Goal: Information Seeking & Learning: Find specific fact

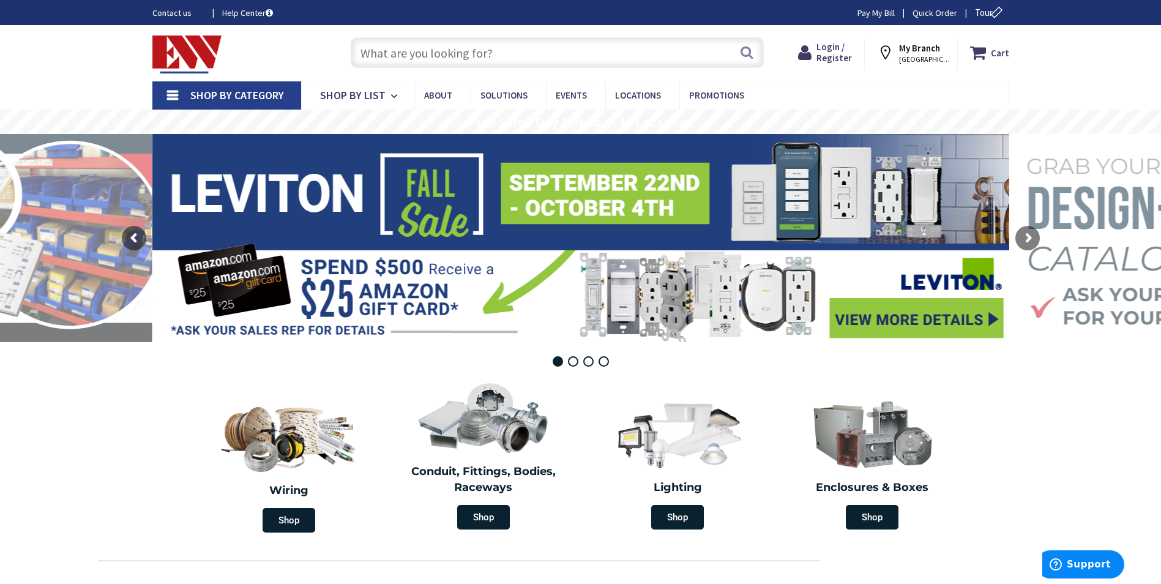
click at [432, 53] on input "text" at bounding box center [557, 52] width 413 height 31
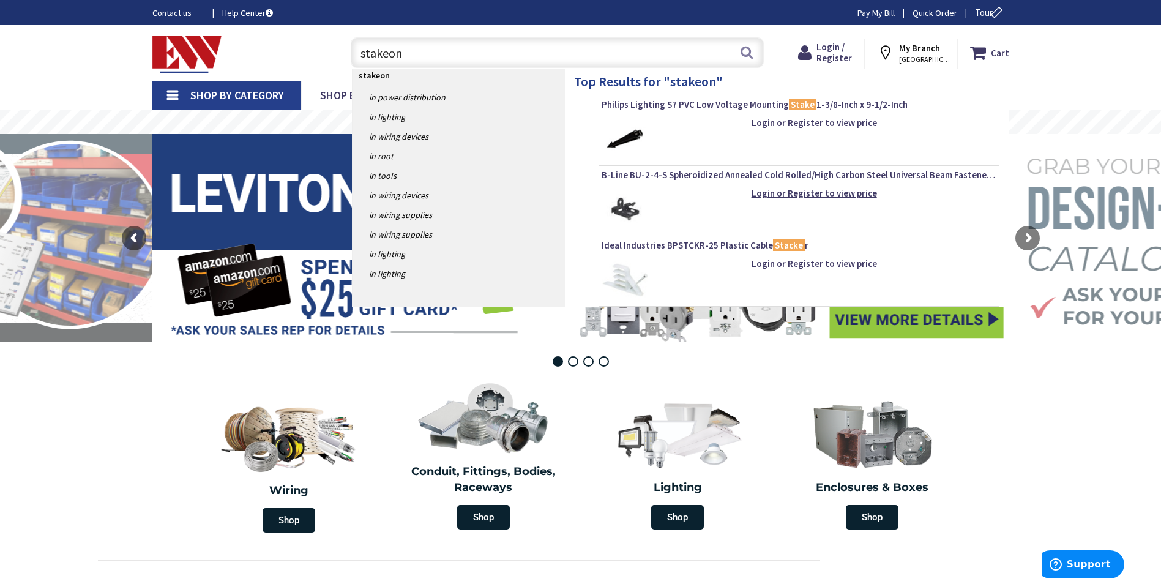
type input "stakeons"
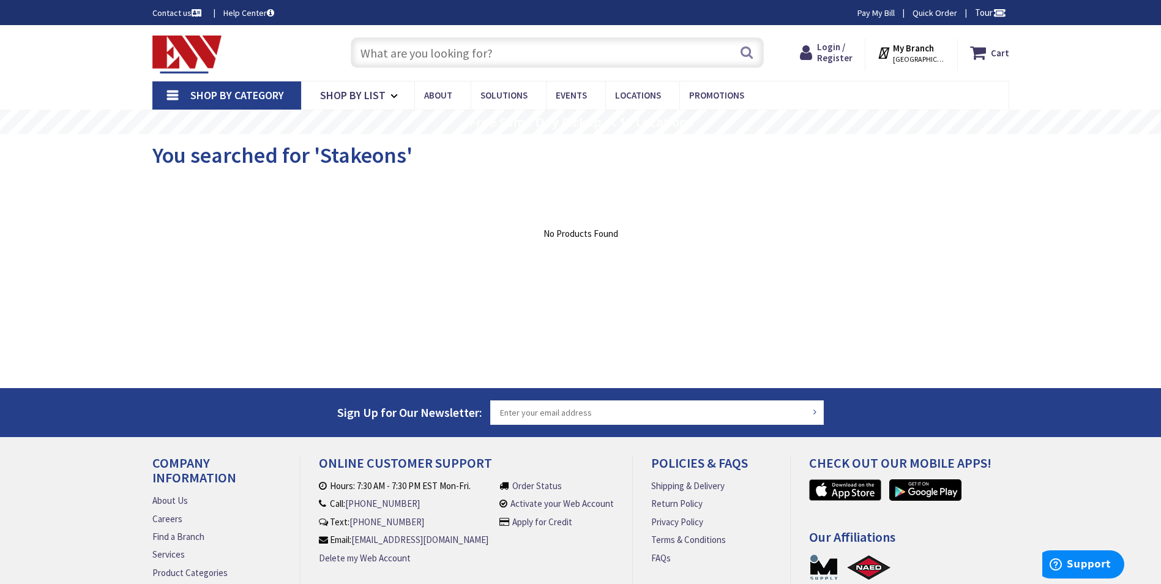
click at [429, 53] on input "text" at bounding box center [557, 52] width 413 height 31
click at [481, 50] on input "text" at bounding box center [557, 52] width 413 height 31
type input "stake on"
click at [749, 53] on button "Search" at bounding box center [747, 53] width 16 height 28
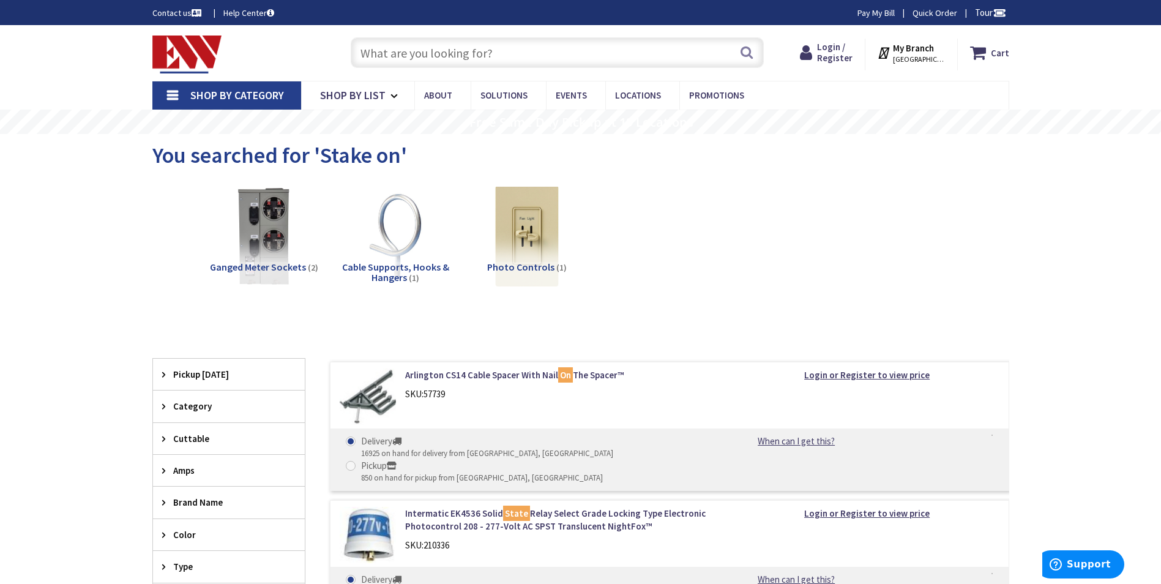
click at [411, 49] on input "text" at bounding box center [557, 52] width 413 height 31
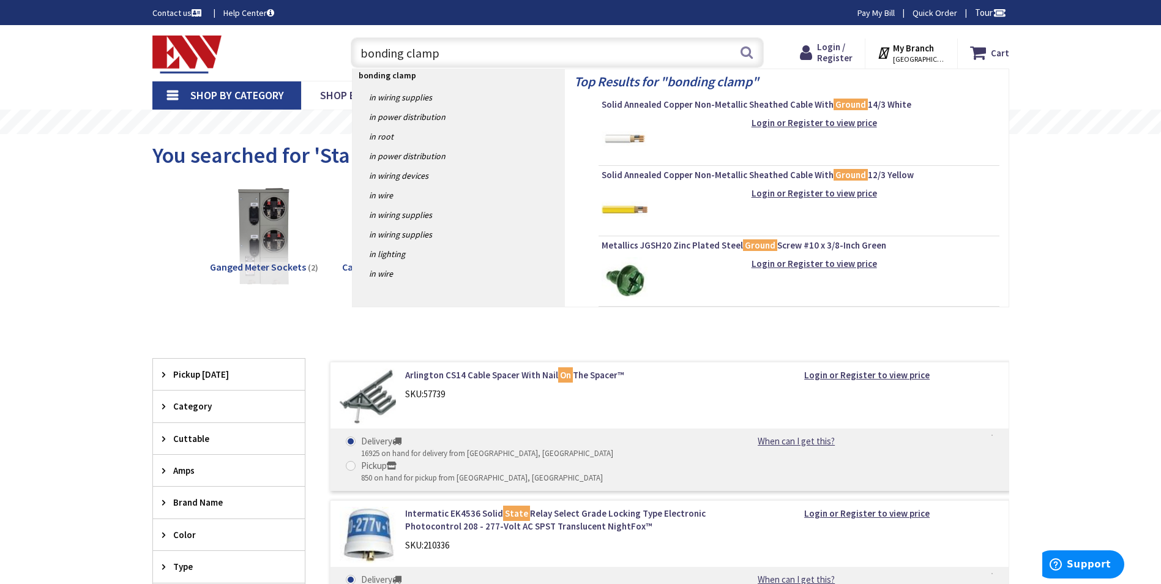
type input "bonding clamps"
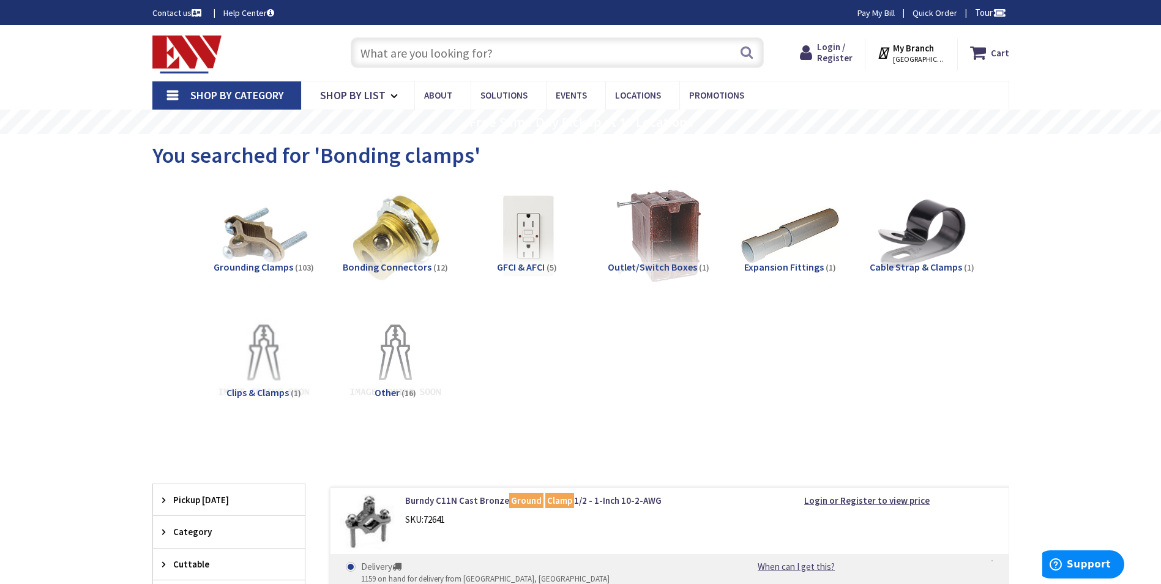
click at [435, 49] on input "text" at bounding box center [557, 52] width 413 height 31
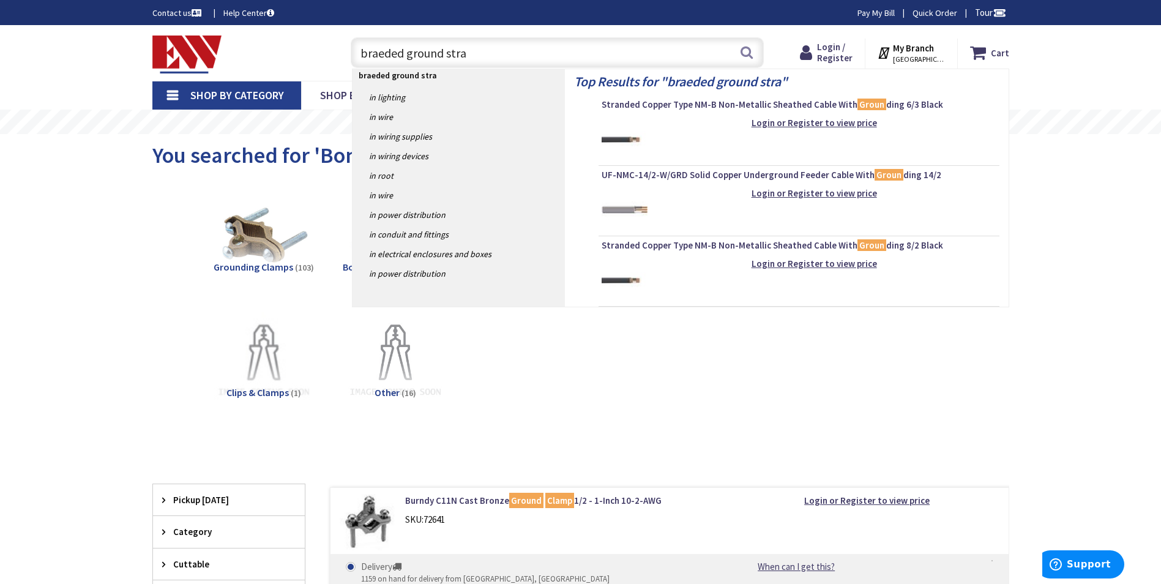
type input "braeded ground strap"
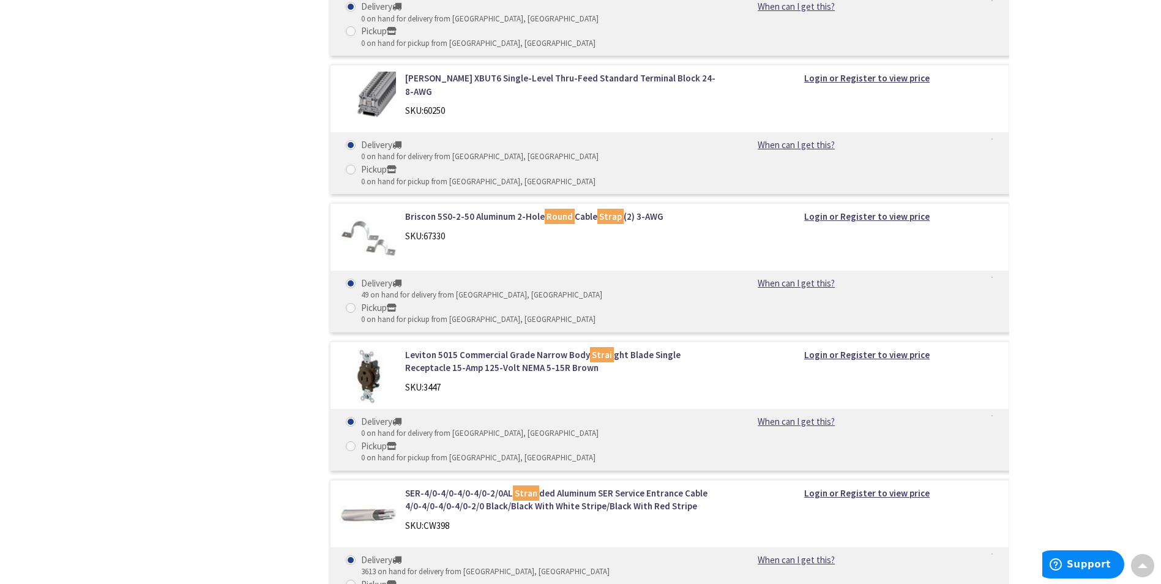
scroll to position [14872, 0]
